Goal: Check status: Check status

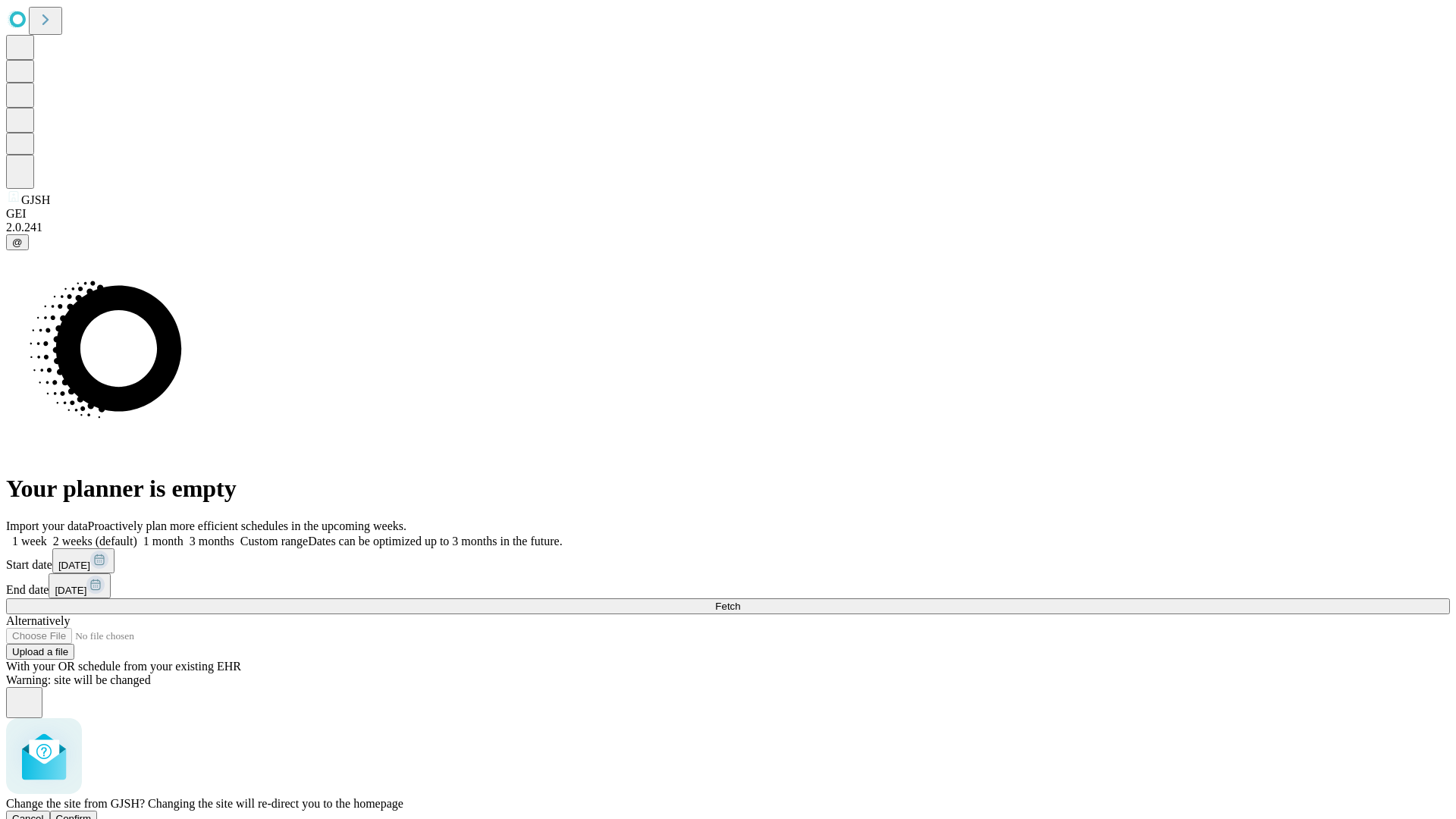
click at [92, 813] on span "Confirm" at bounding box center [74, 819] width 36 height 11
click at [183, 535] on label "1 month" at bounding box center [160, 541] width 46 height 13
click at [740, 601] on span "Fetch" at bounding box center [728, 606] width 25 height 11
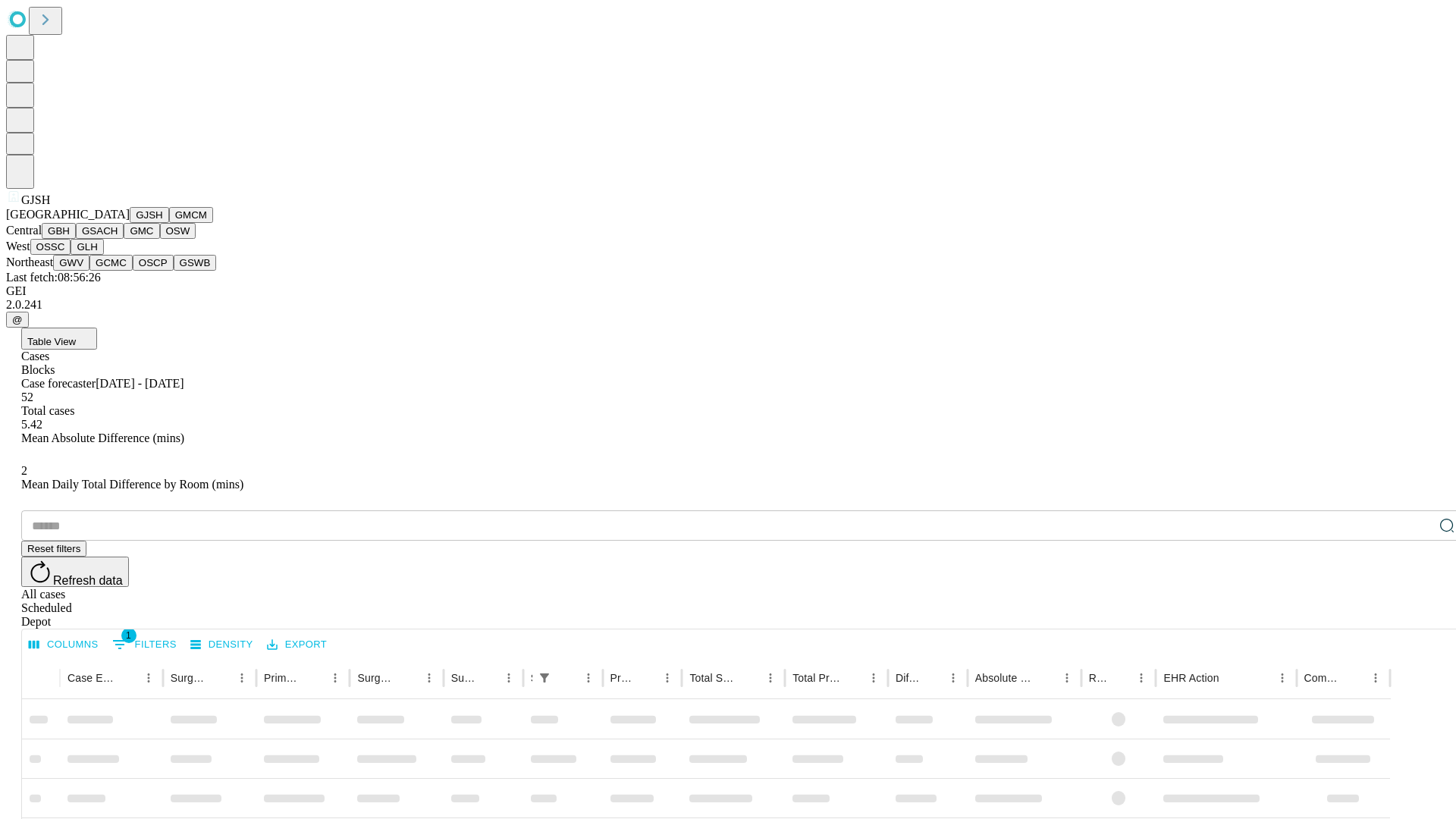
click at [169, 223] on button "GMCM" at bounding box center [191, 215] width 44 height 16
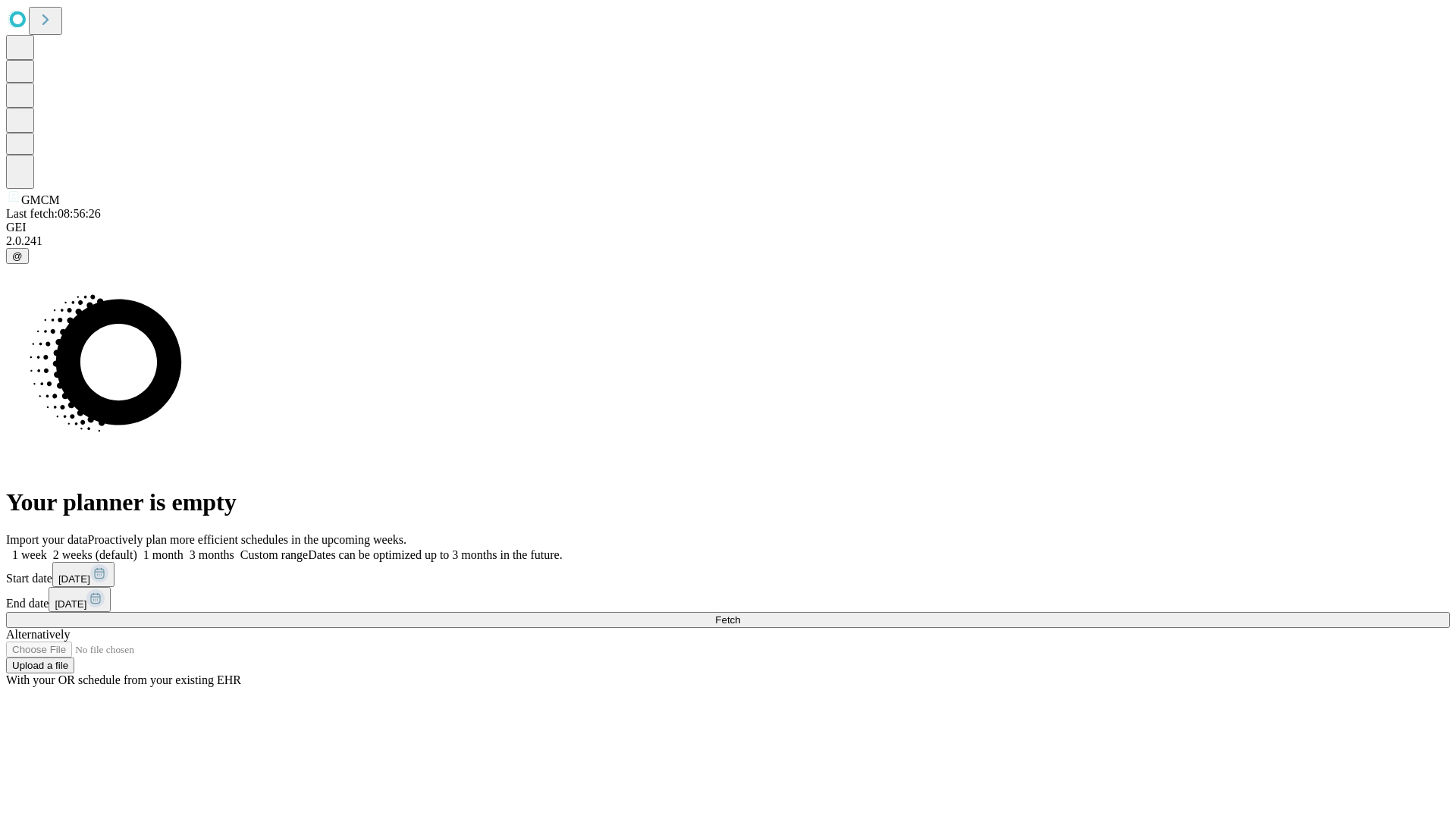
click at [183, 548] on label "1 month" at bounding box center [160, 554] width 46 height 13
click at [740, 614] on span "Fetch" at bounding box center [728, 620] width 25 height 11
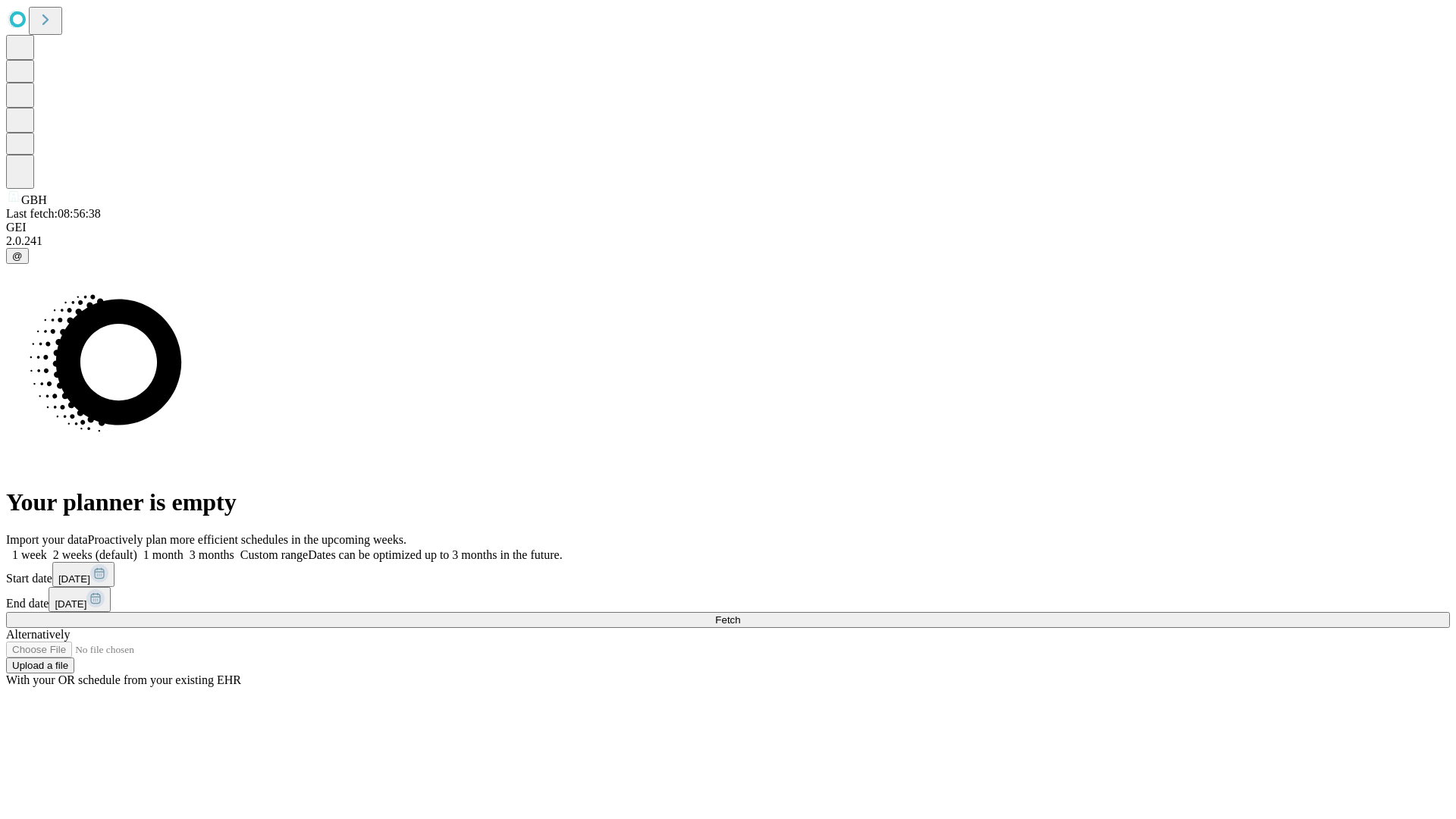
click at [183, 548] on label "1 month" at bounding box center [160, 554] width 46 height 13
click at [740, 614] on span "Fetch" at bounding box center [728, 620] width 25 height 11
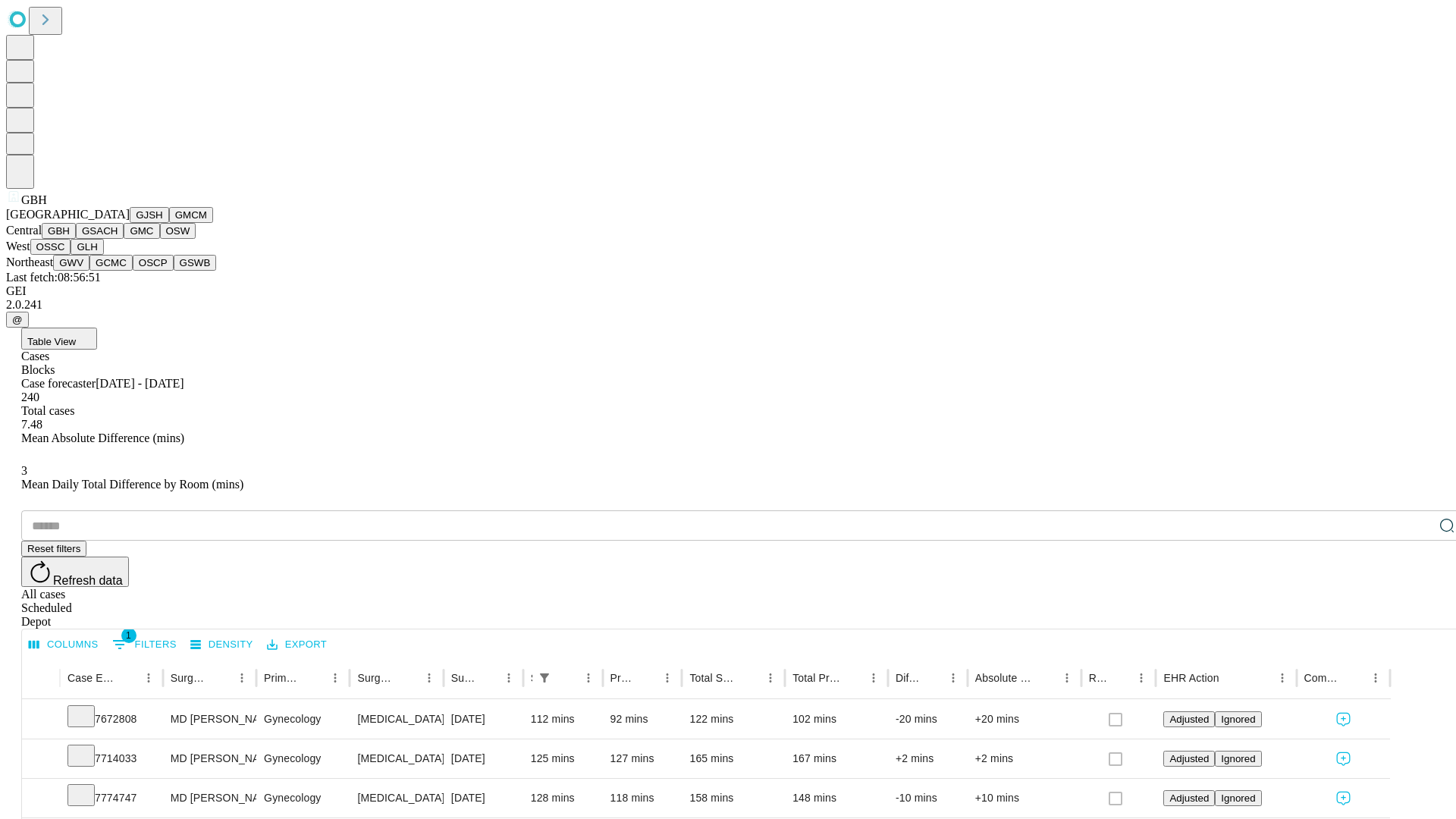
click at [118, 239] on button "GSACH" at bounding box center [99, 231] width 48 height 16
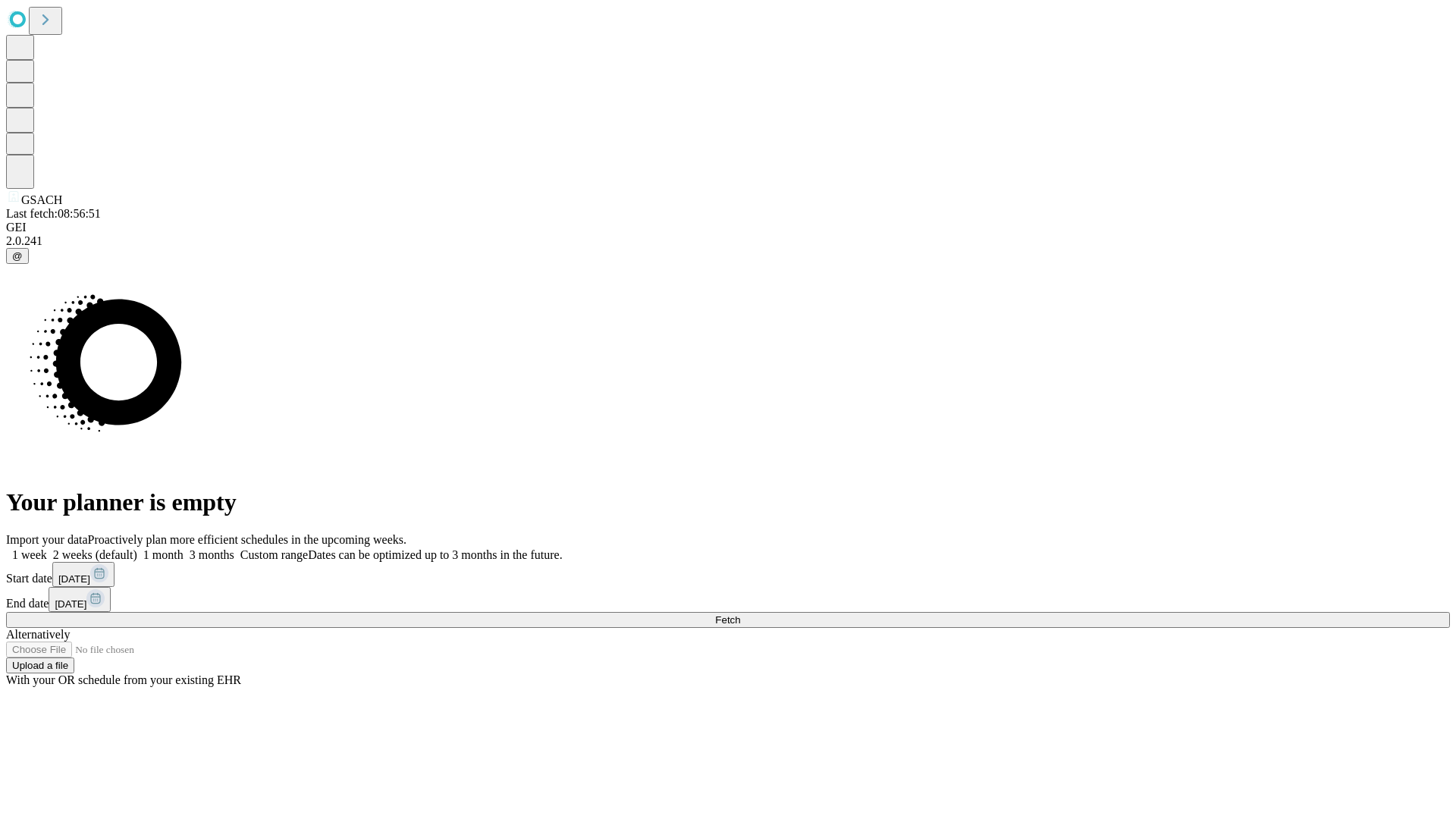
click at [183, 548] on label "1 month" at bounding box center [160, 554] width 46 height 13
click at [740, 614] on span "Fetch" at bounding box center [728, 620] width 25 height 11
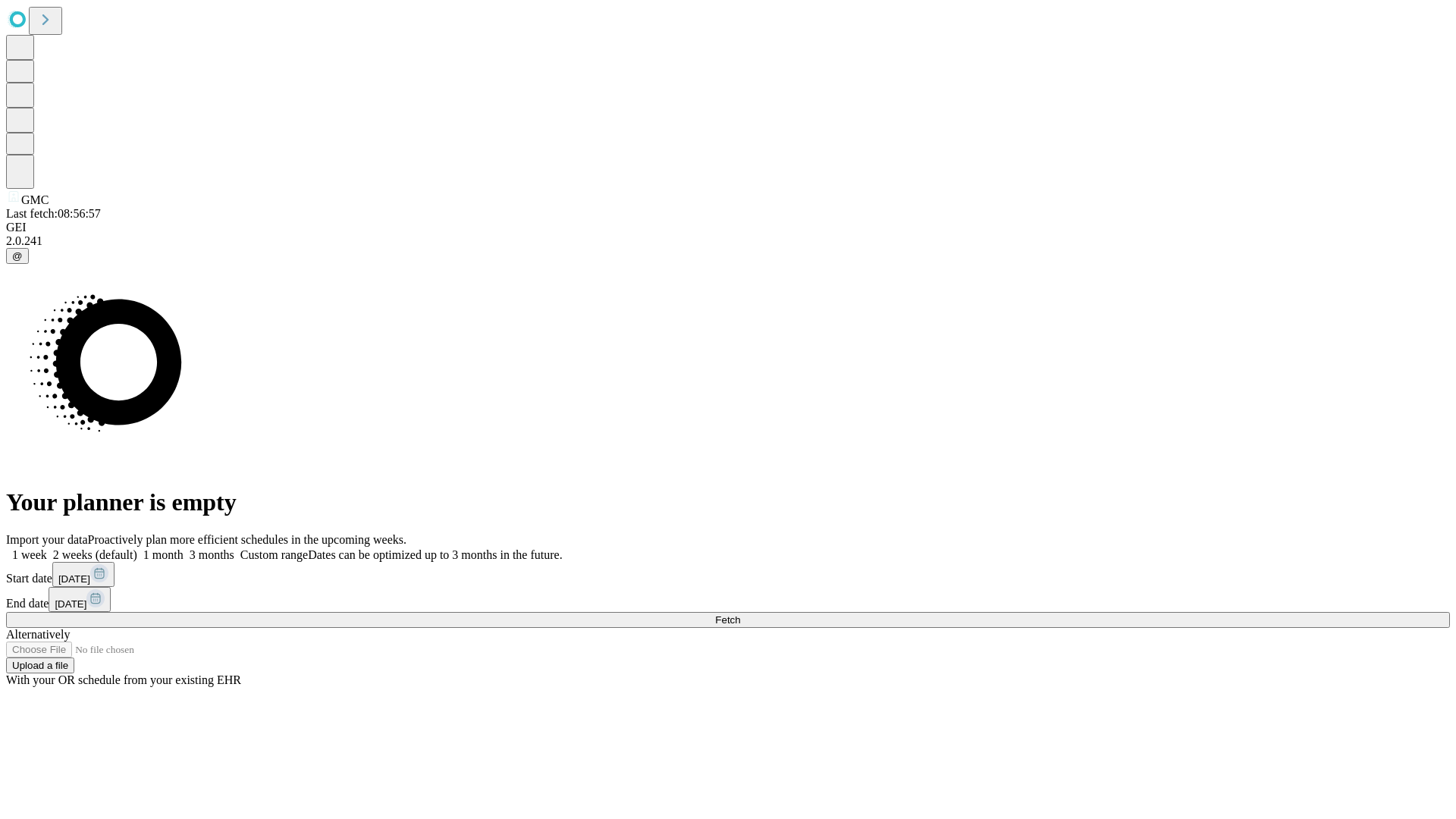
click at [740, 614] on span "Fetch" at bounding box center [728, 620] width 25 height 11
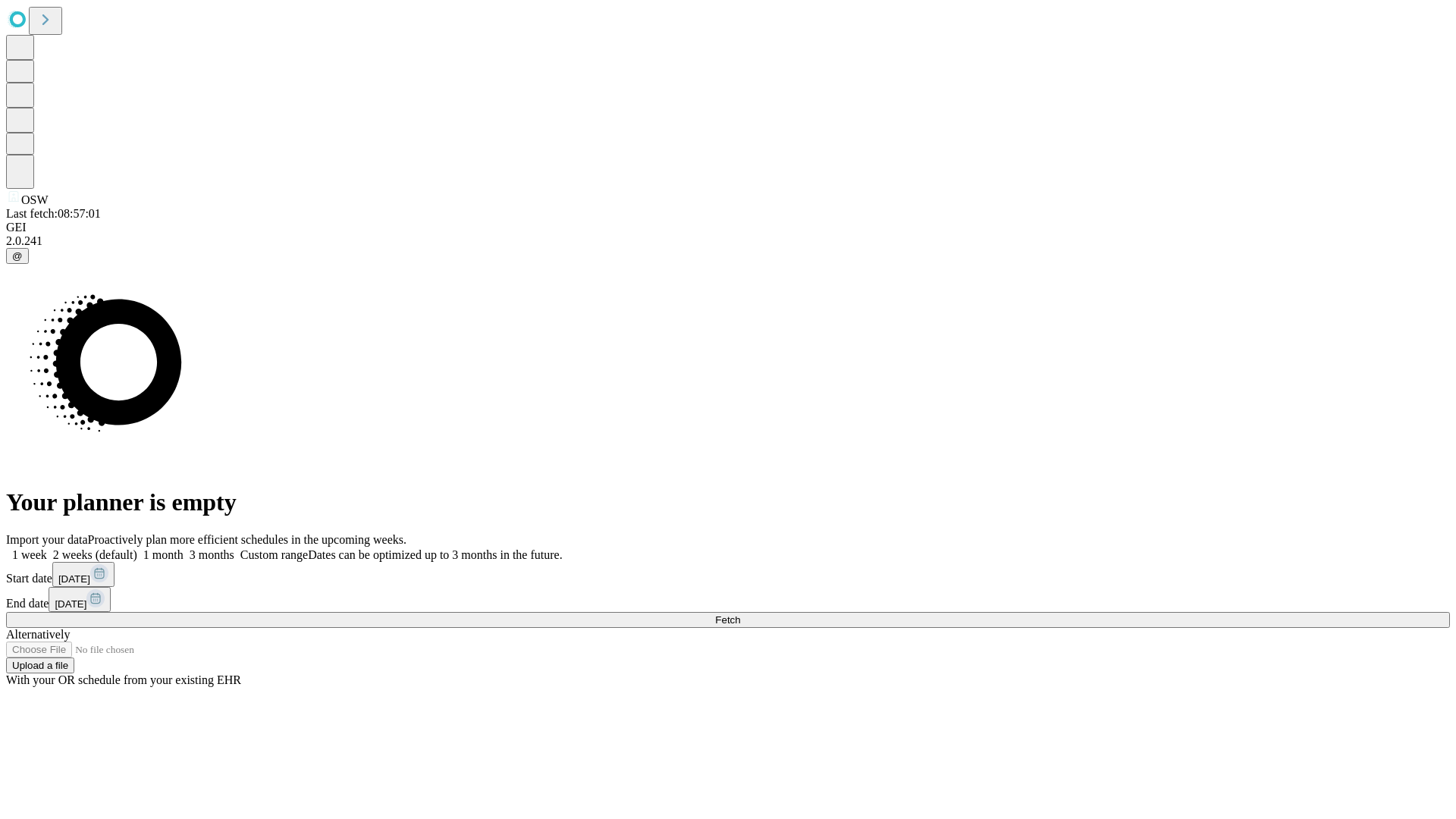
click at [740, 614] on span "Fetch" at bounding box center [728, 620] width 25 height 11
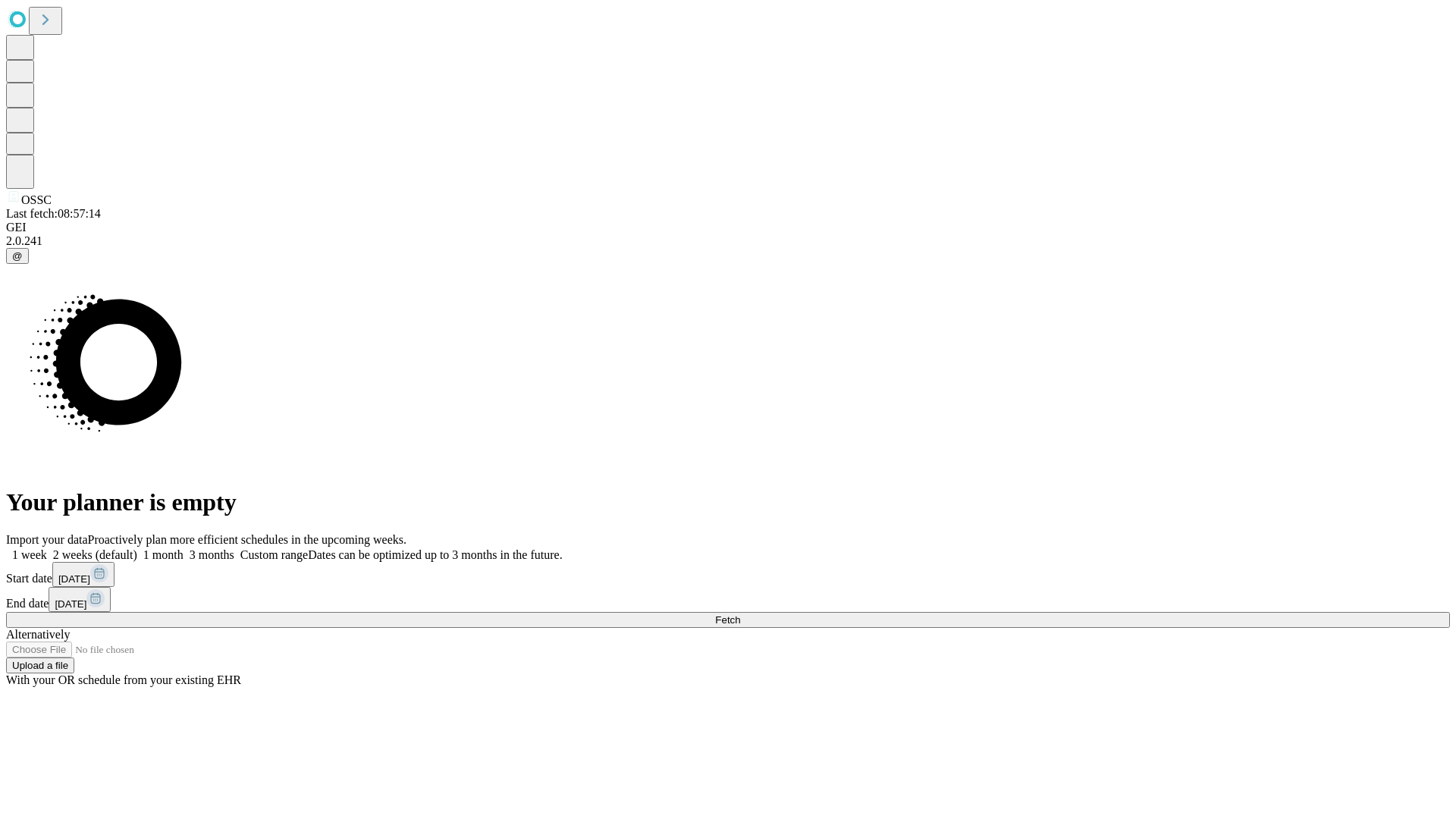
click at [183, 548] on label "1 month" at bounding box center [160, 554] width 46 height 13
click at [740, 614] on span "Fetch" at bounding box center [728, 620] width 25 height 11
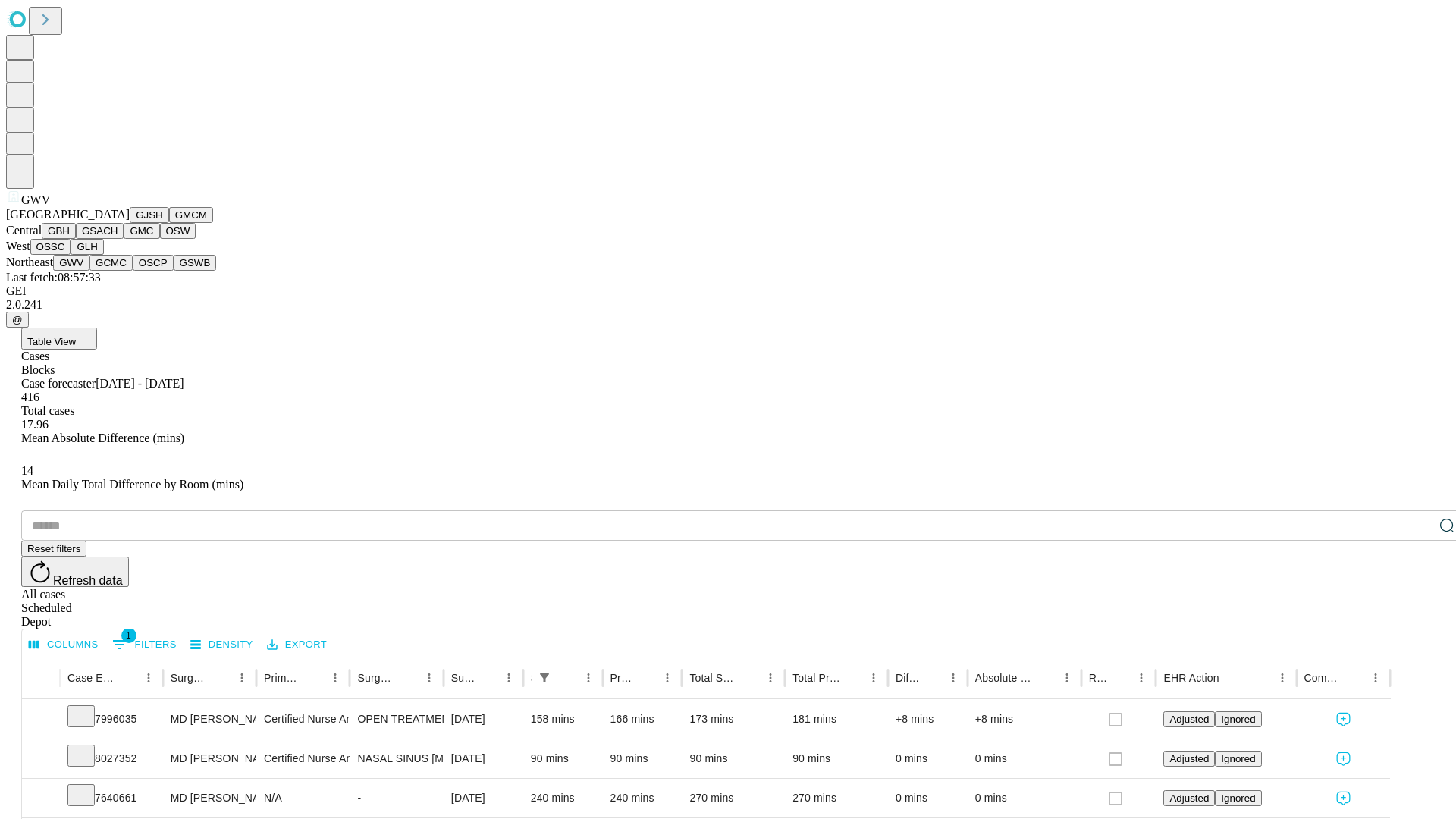
click at [118, 271] on button "GCMC" at bounding box center [111, 263] width 43 height 16
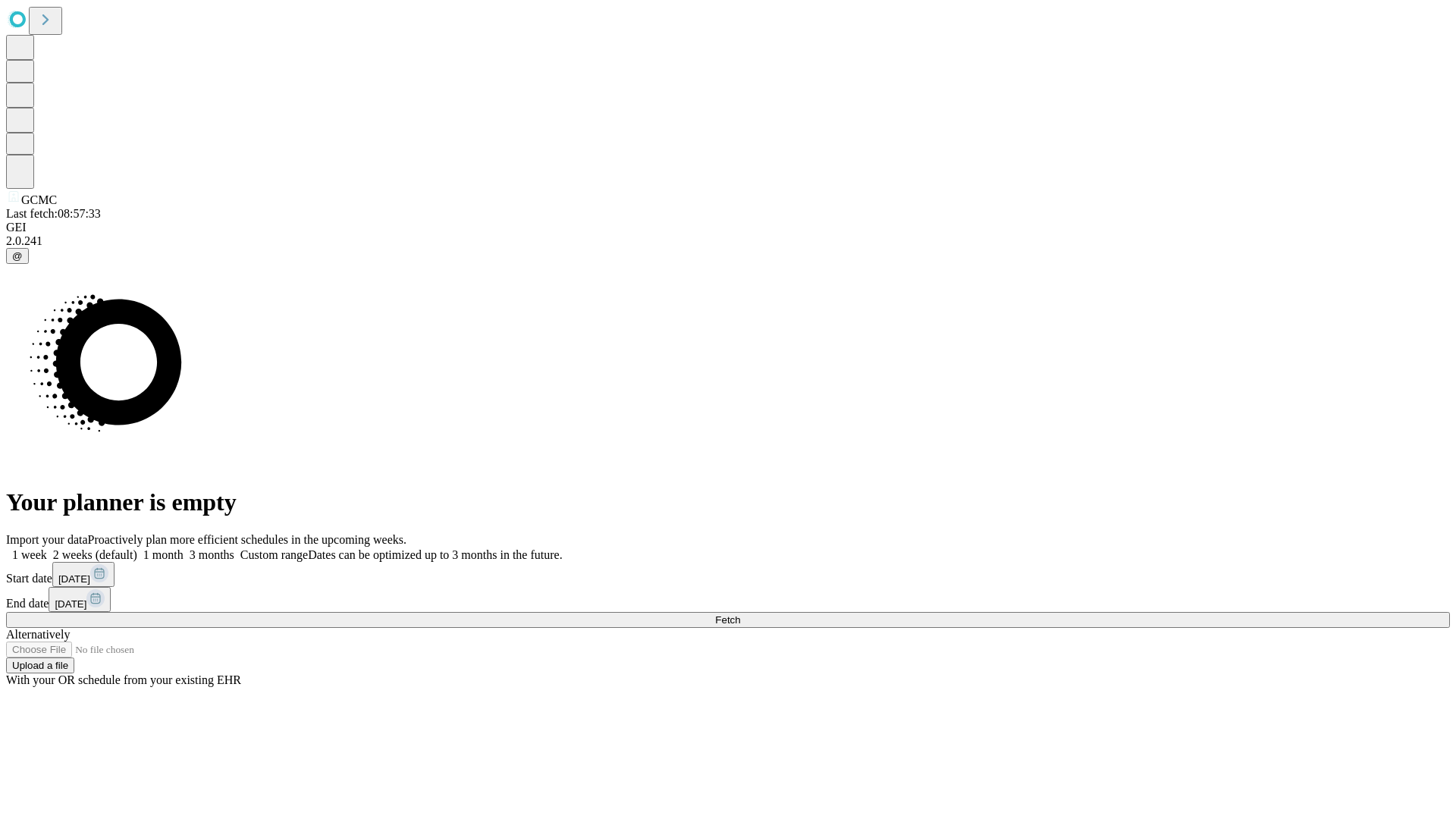
click at [183, 548] on label "1 month" at bounding box center [160, 554] width 46 height 13
click at [740, 614] on span "Fetch" at bounding box center [728, 620] width 25 height 11
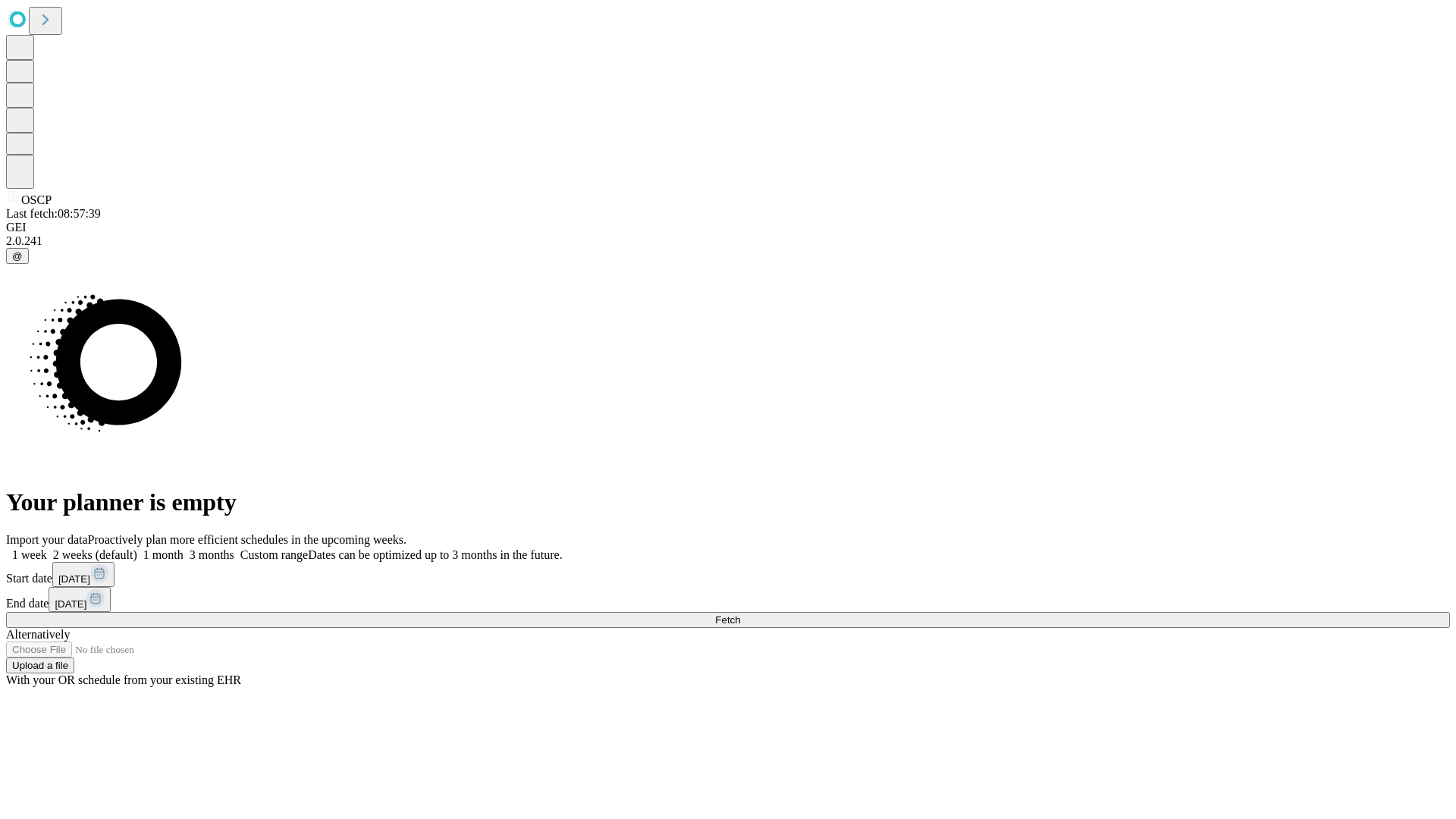
click at [740, 614] on span "Fetch" at bounding box center [728, 620] width 25 height 11
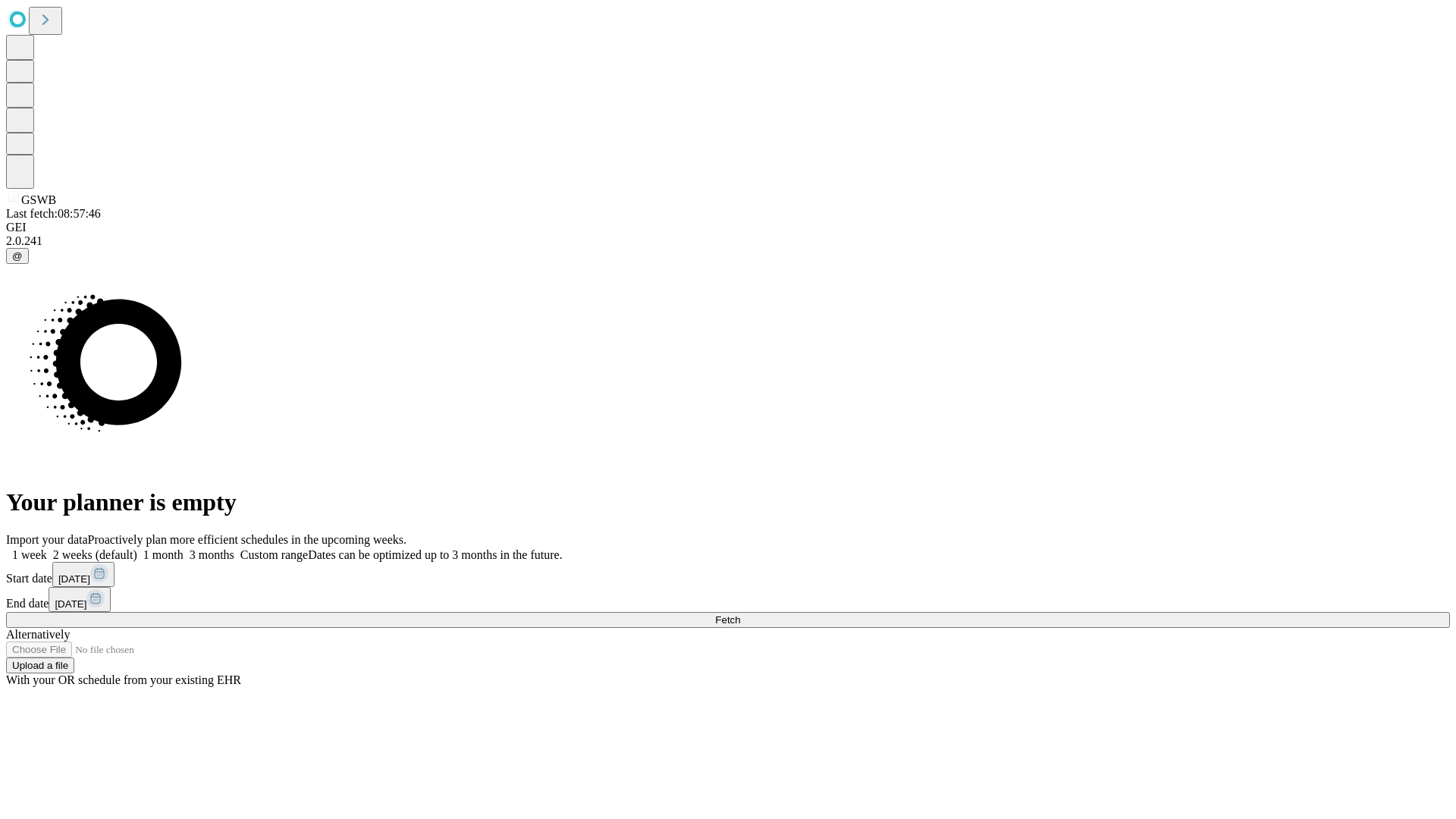
click at [183, 548] on label "1 month" at bounding box center [160, 554] width 46 height 13
click at [740, 614] on span "Fetch" at bounding box center [728, 620] width 25 height 11
